Goal: Find contact information: Find contact information

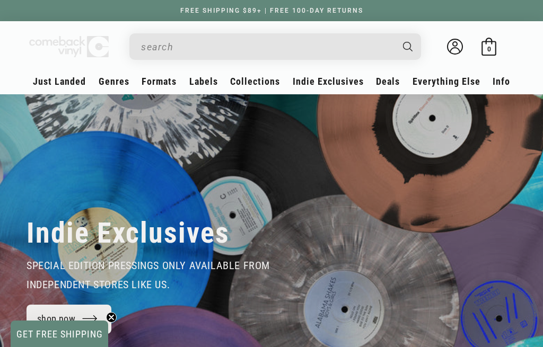
scroll to position [0, 1085]
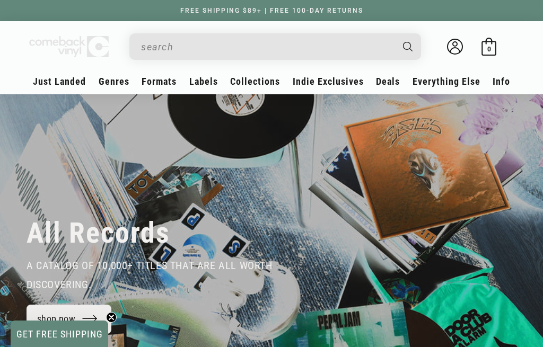
click at [219, 150] on link "Contact" at bounding box center [270, 150] width 159 height 18
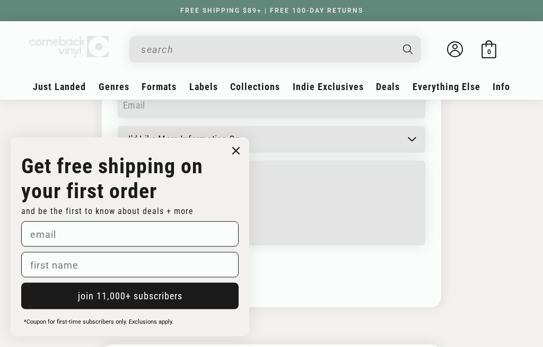
scroll to position [244, 0]
click at [243, 159] on icon "Close dialog" at bounding box center [236, 151] width 16 height 16
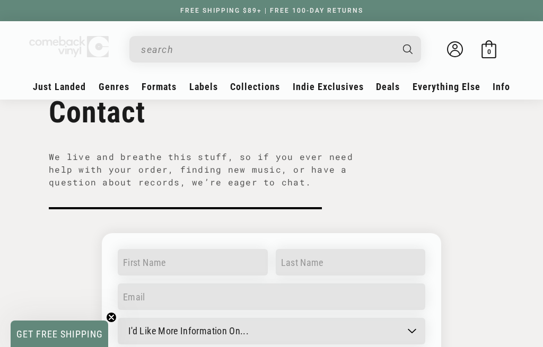
scroll to position [0, 0]
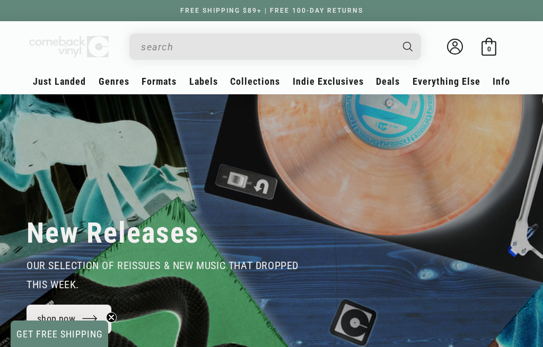
scroll to position [0, 543]
